Goal: Transaction & Acquisition: Download file/media

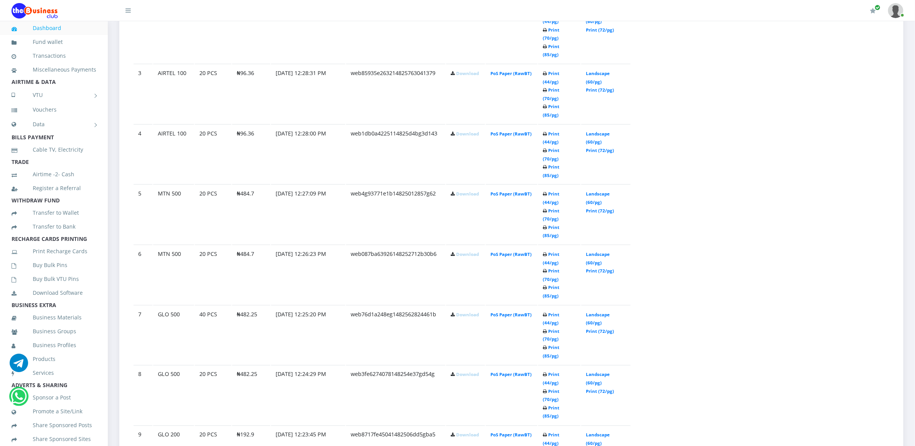
scroll to position [553, 0]
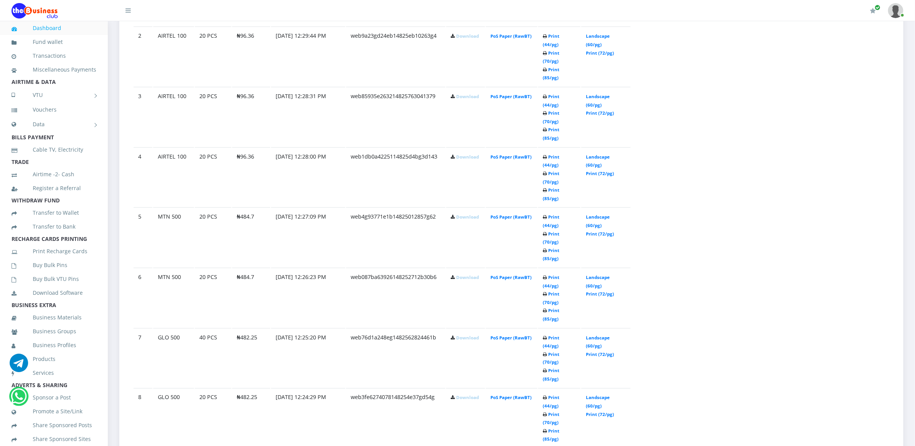
click at [470, 274] on link "Download" at bounding box center [467, 277] width 23 height 6
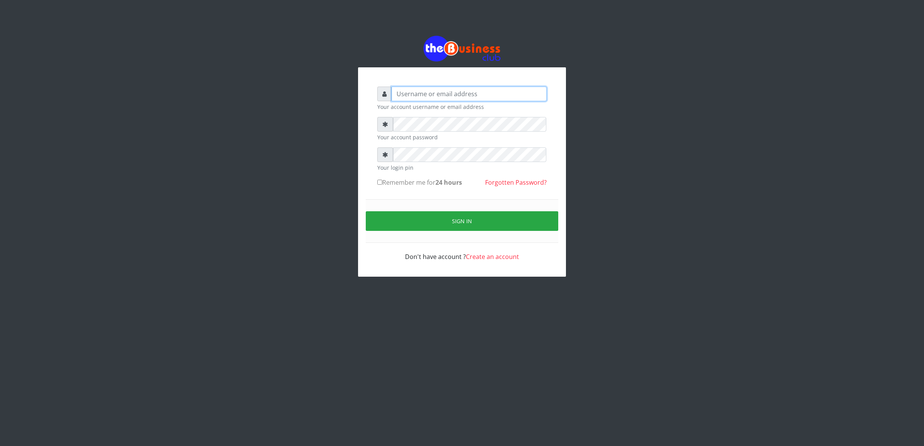
type input "cherpher"
click at [426, 222] on button "Sign in" at bounding box center [462, 221] width 192 height 20
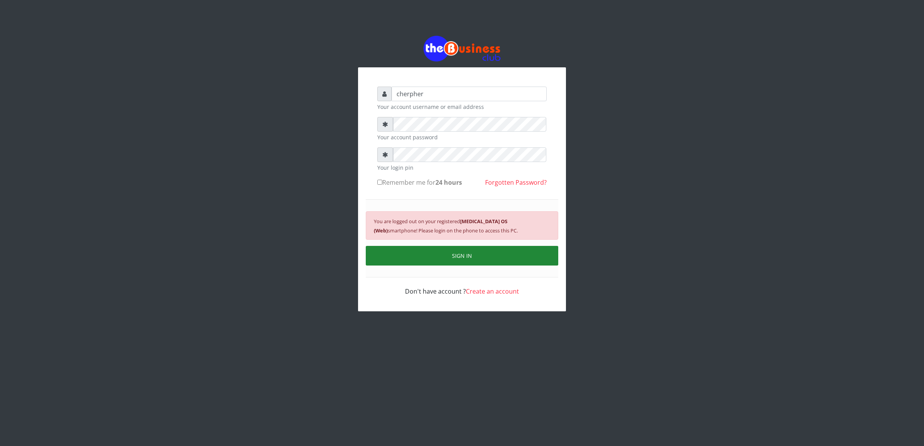
click at [425, 260] on button "SIGN IN" at bounding box center [462, 256] width 192 height 20
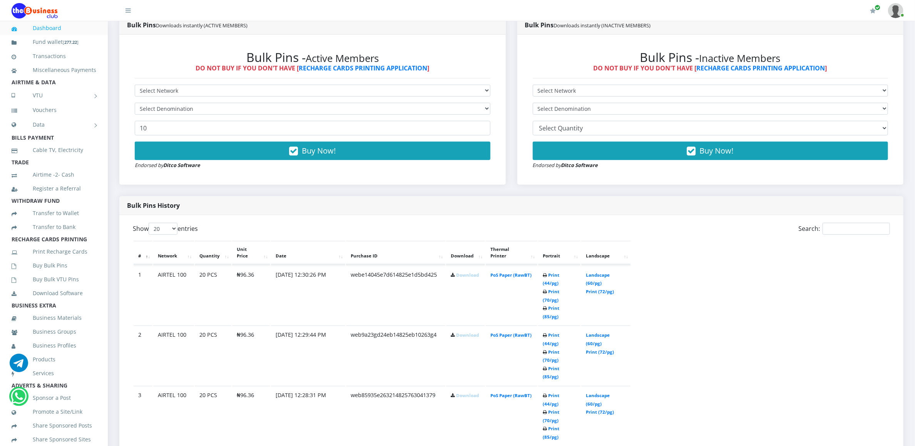
scroll to position [277, 0]
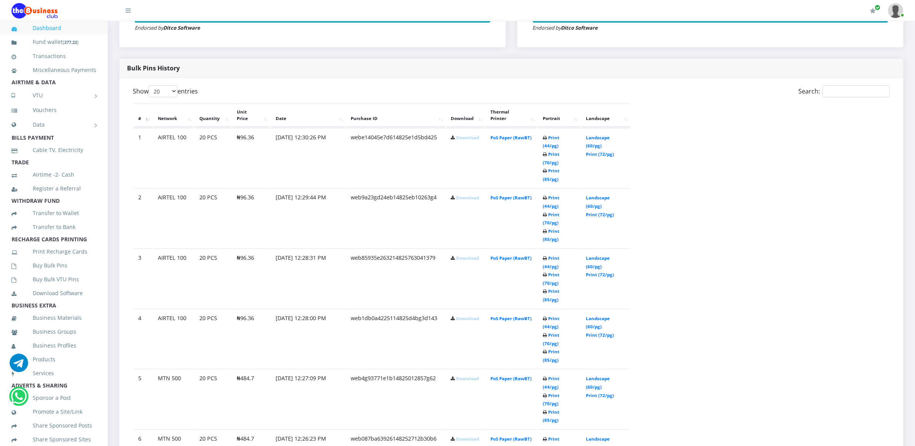
scroll to position [393, 0]
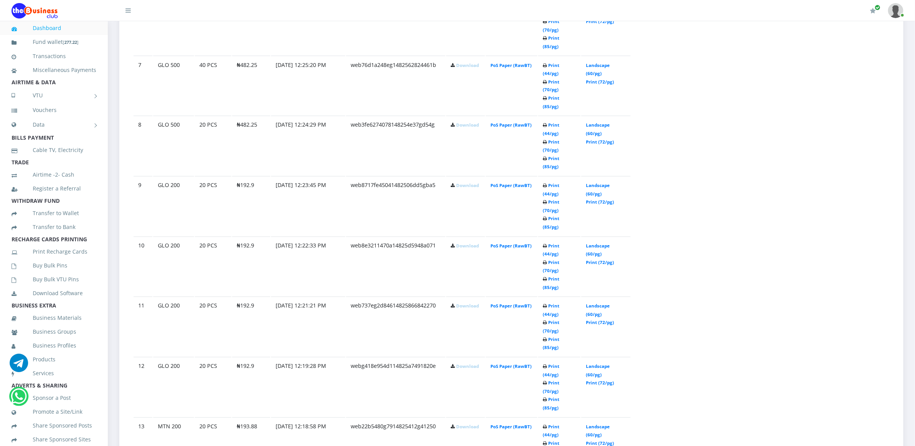
scroll to position [831, 0]
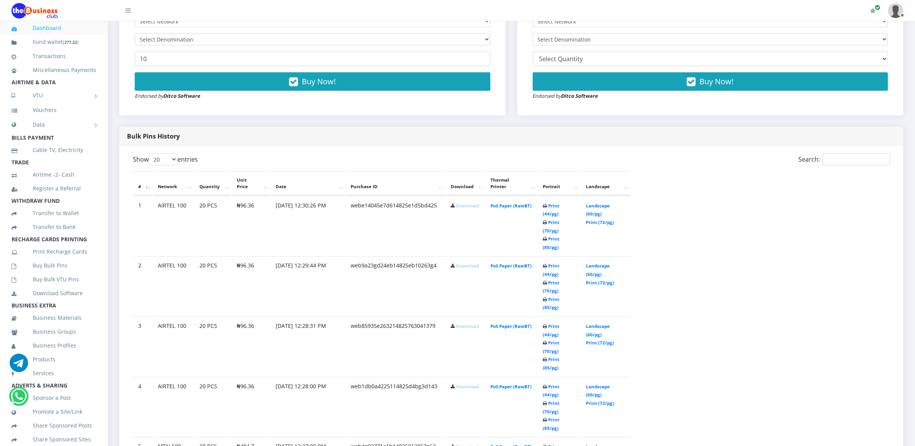
scroll to position [300, 0]
